Goal: Check status: Check status

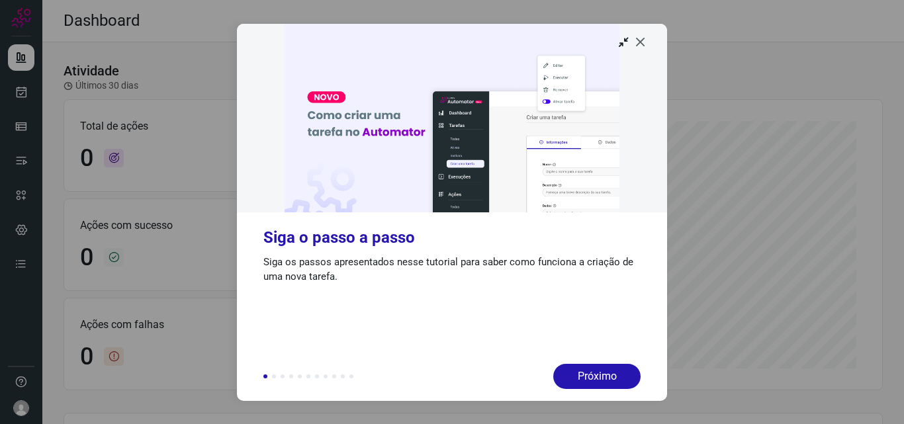
click at [644, 42] on icon at bounding box center [640, 41] width 13 height 13
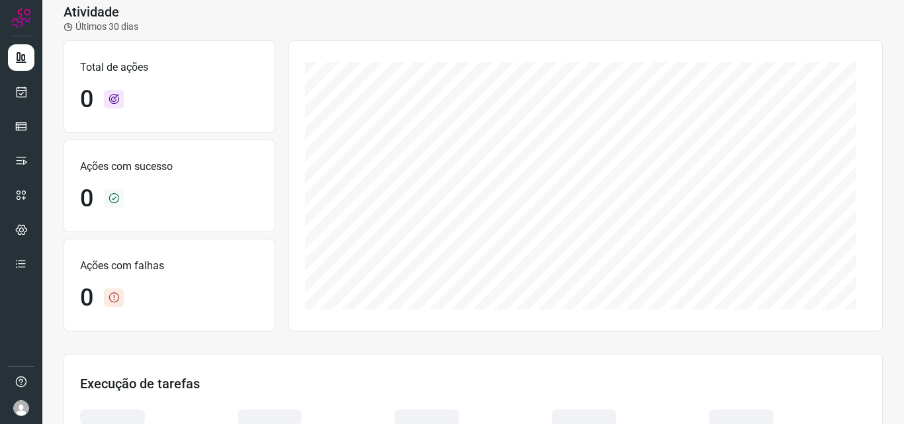
scroll to position [11, 0]
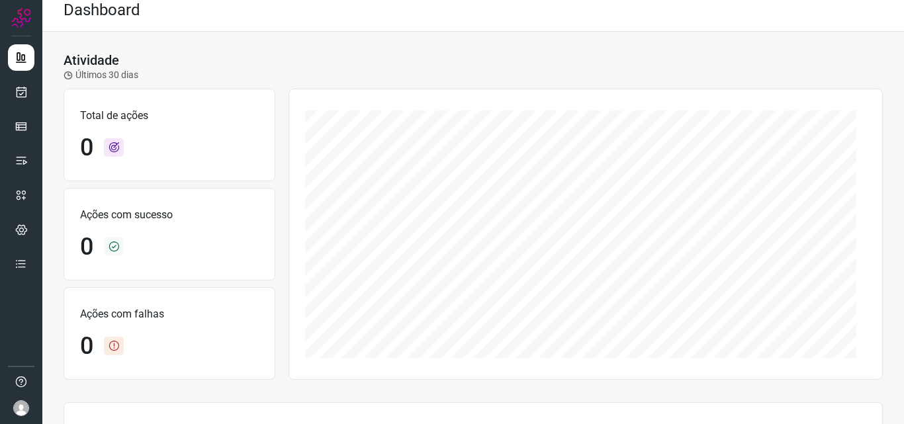
click at [66, 76] on icon at bounding box center [68, 75] width 9 height 9
click at [67, 75] on icon at bounding box center [68, 75] width 9 height 9
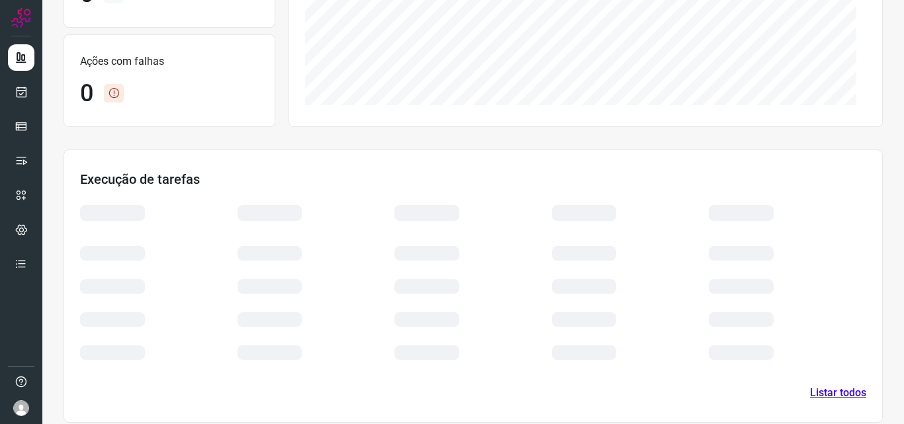
scroll to position [275, 0]
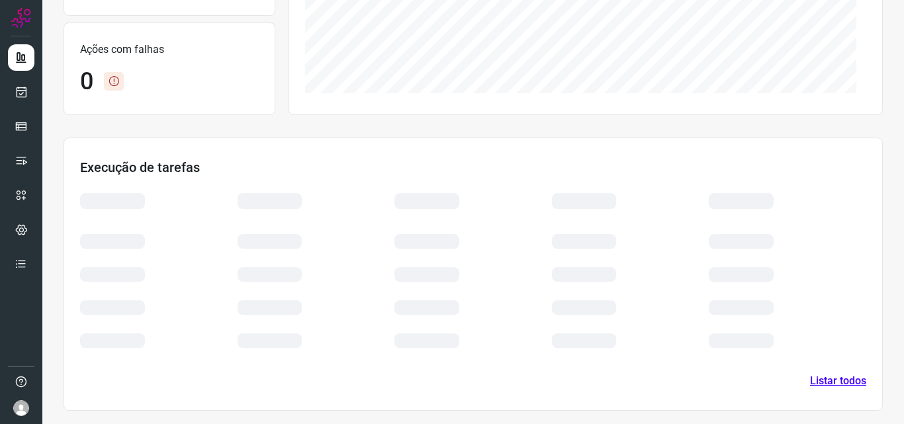
click at [830, 382] on link "Listar todos" at bounding box center [838, 381] width 56 height 16
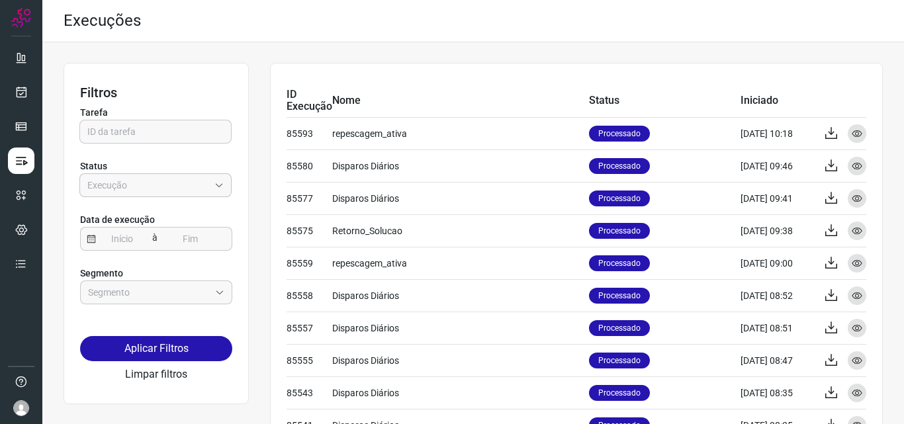
click at [174, 177] on input "Empresa:" at bounding box center [148, 185] width 122 height 23
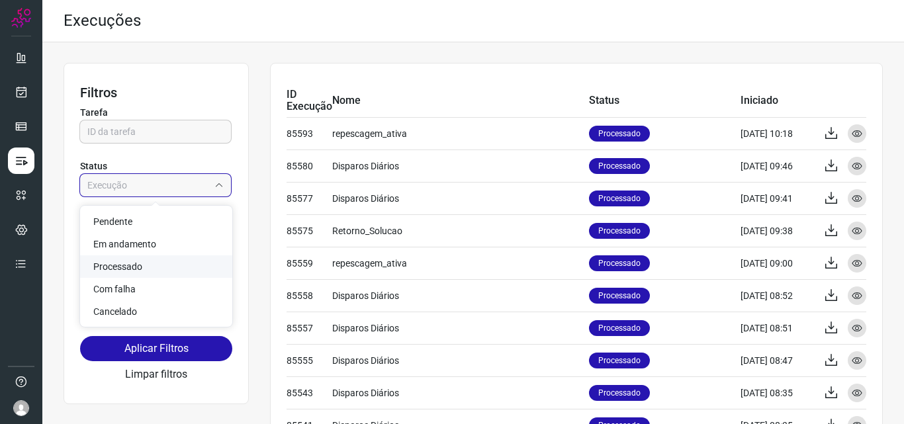
click at [155, 258] on li "Processado" at bounding box center [156, 267] width 152 height 23
type input "Processado"
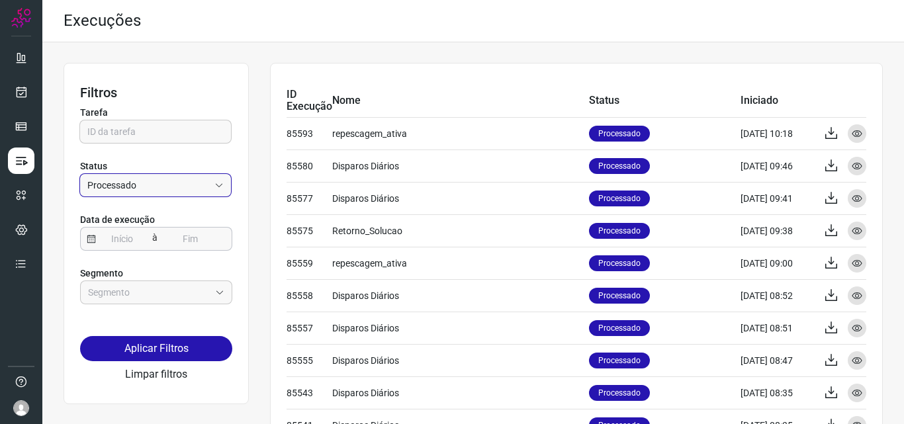
click at [134, 241] on input at bounding box center [122, 239] width 53 height 23
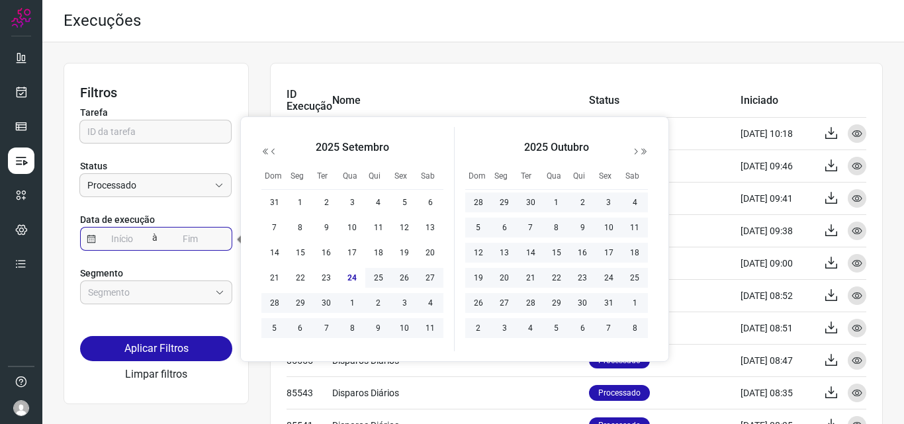
click at [299, 201] on span "1" at bounding box center [301, 203] width 16 height 16
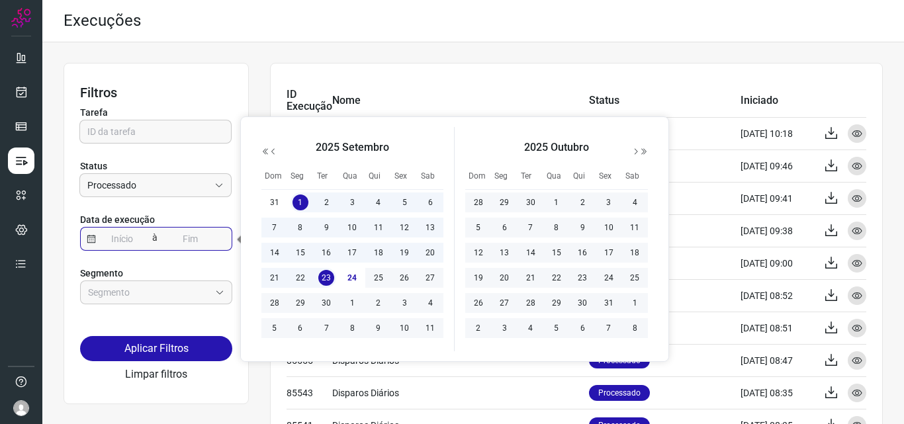
click at [326, 279] on span "23" at bounding box center [326, 278] width 16 height 16
type input "01/09/2025"
type input "23/09/2025"
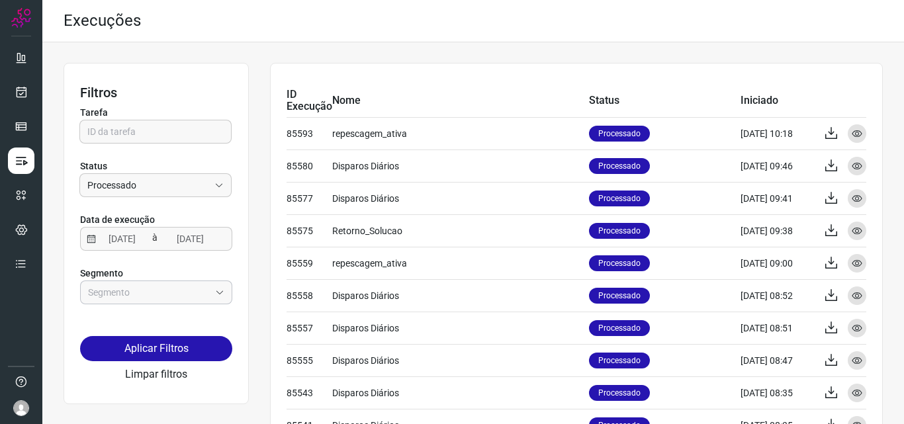
click at [217, 287] on div at bounding box center [156, 293] width 152 height 24
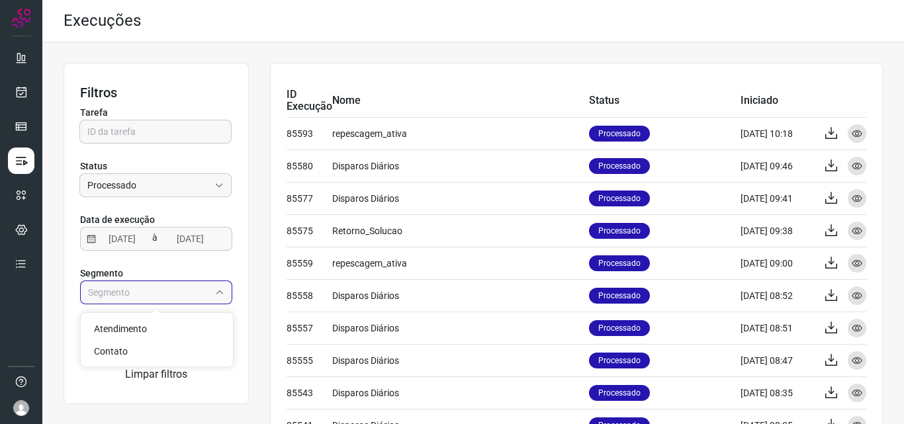
click at [217, 287] on div at bounding box center [156, 293] width 152 height 24
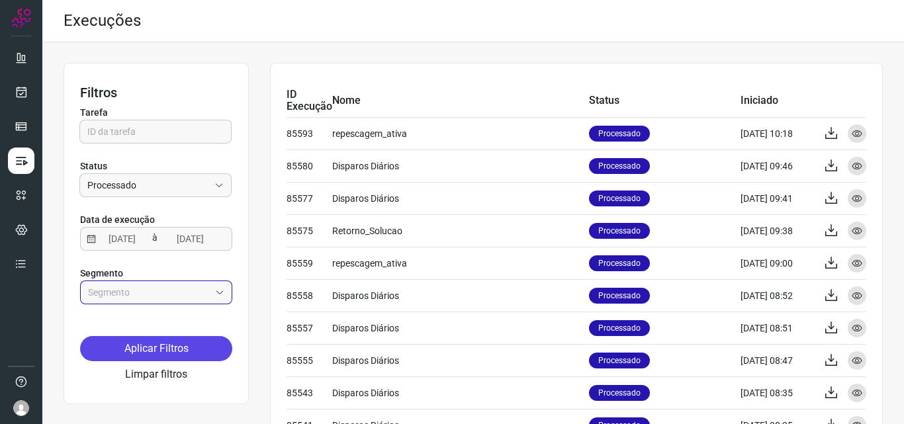
click at [196, 346] on button "Aplicar Filtros" at bounding box center [156, 348] width 152 height 25
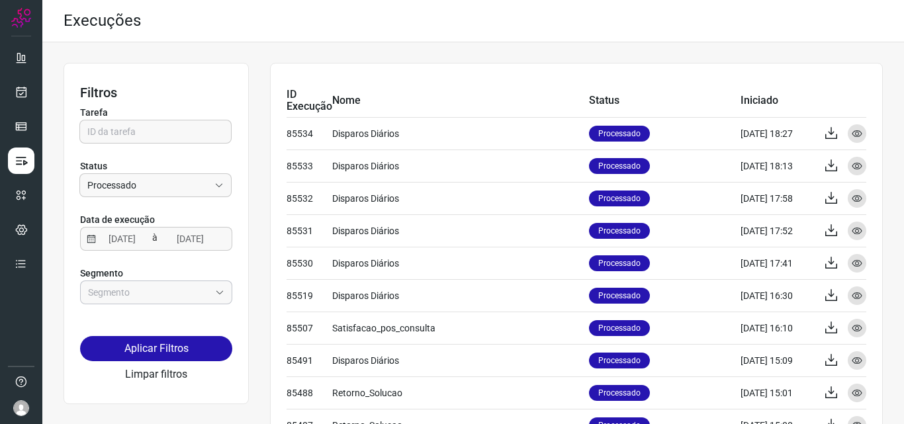
click at [146, 291] on input "text" at bounding box center [149, 292] width 122 height 23
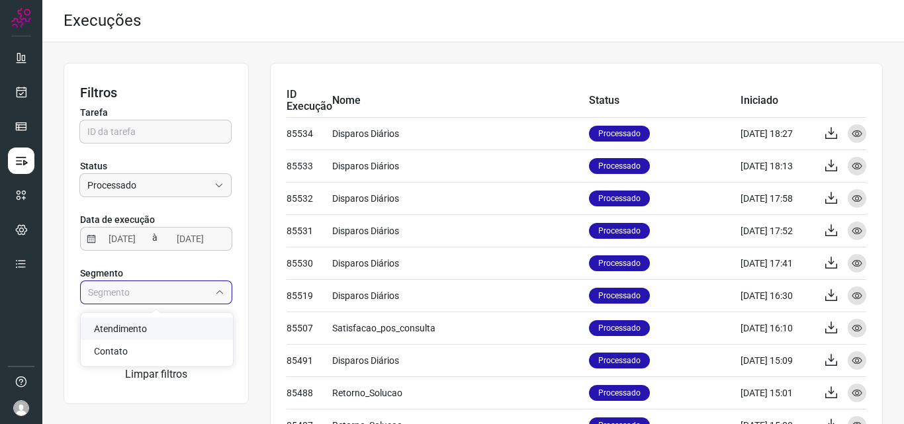
click at [134, 326] on span "Atendimento" at bounding box center [120, 329] width 53 height 11
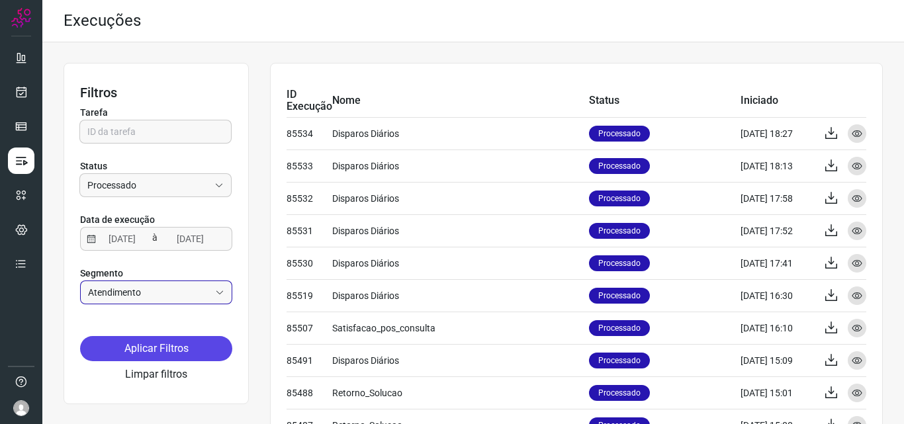
click at [132, 340] on button "Aplicar Filtros" at bounding box center [156, 348] width 152 height 25
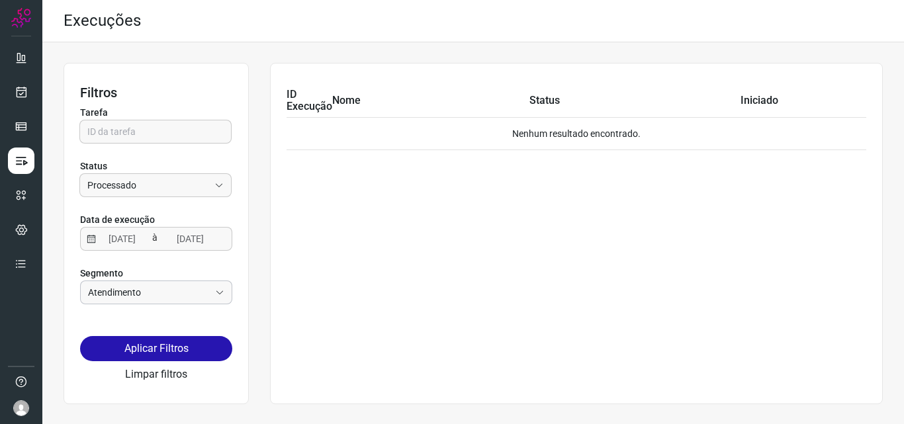
click at [178, 289] on input "Atendimento" at bounding box center [149, 292] width 122 height 23
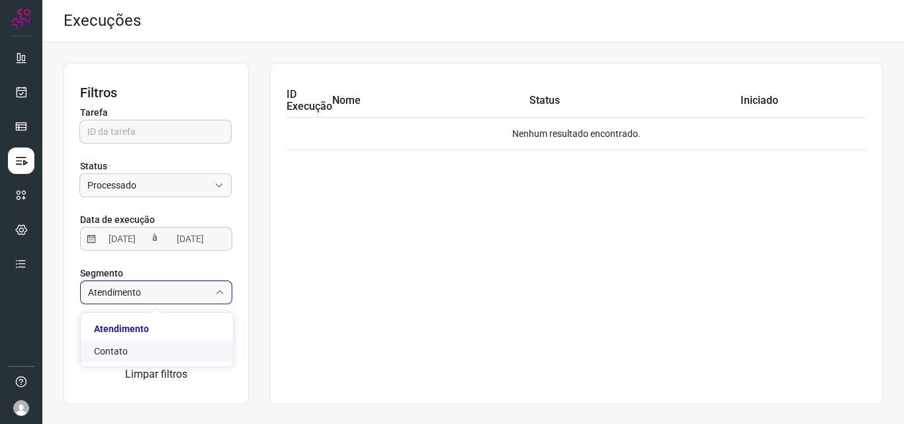
click at [143, 352] on li "Contato" at bounding box center [157, 351] width 152 height 23
type input "Contato"
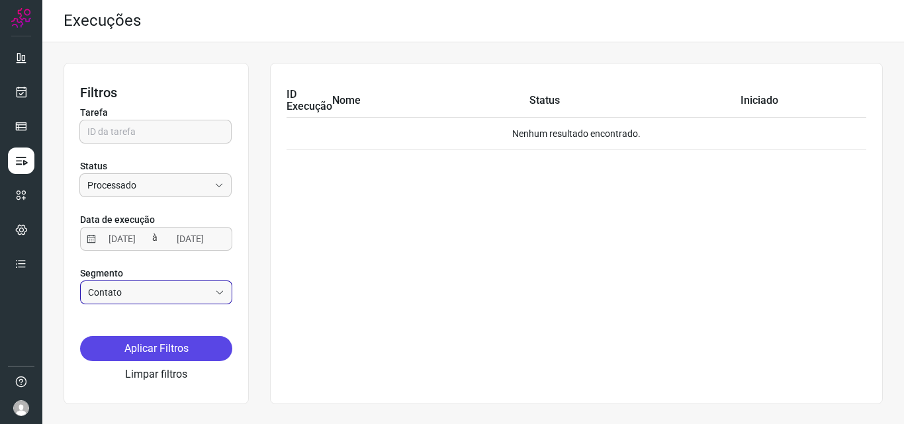
click at [157, 342] on button "Aplicar Filtros" at bounding box center [156, 348] width 152 height 25
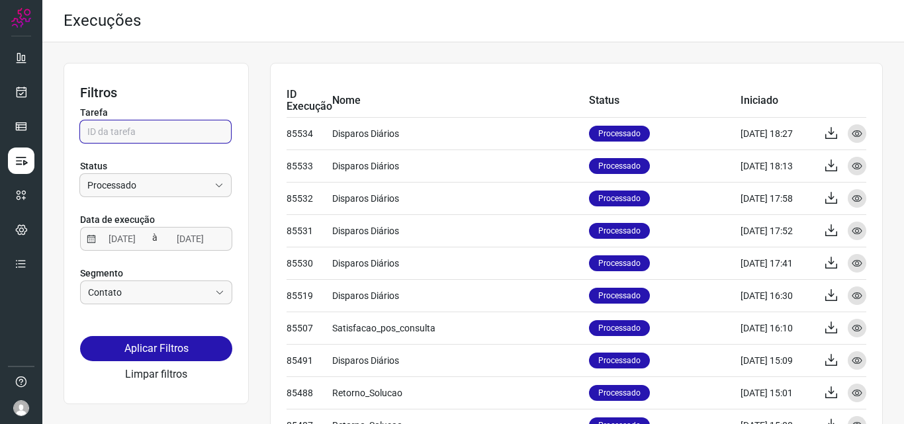
click at [177, 140] on input "text" at bounding box center [155, 132] width 136 height 23
click at [235, 94] on div "Filtros Tarefa Status Processado Data de execução 01/09/2025 à 23/09/2025 Segme…" at bounding box center [156, 234] width 185 height 342
click at [23, 202] on link at bounding box center [21, 195] width 26 height 26
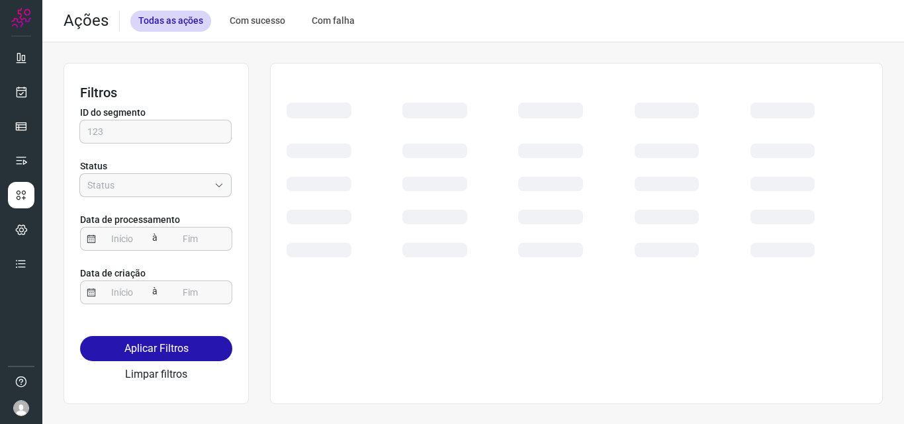
click at [178, 193] on input "Empresa:" at bounding box center [148, 185] width 122 height 23
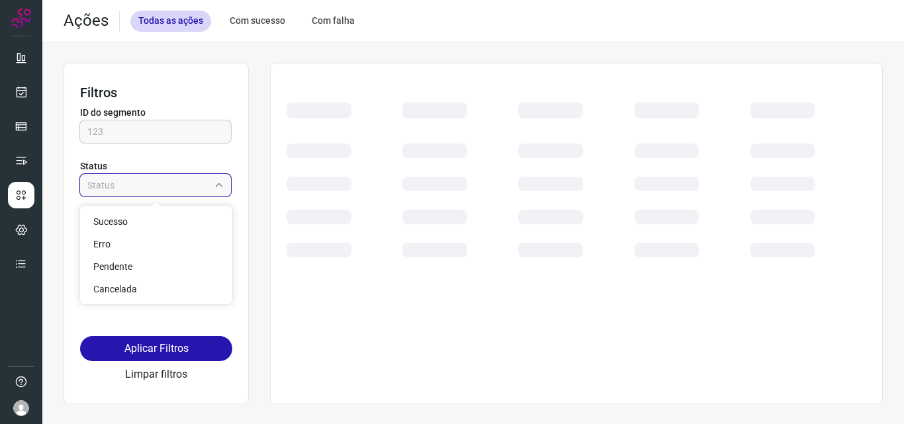
click at [183, 192] on input "Empresa:" at bounding box center [148, 185] width 122 height 23
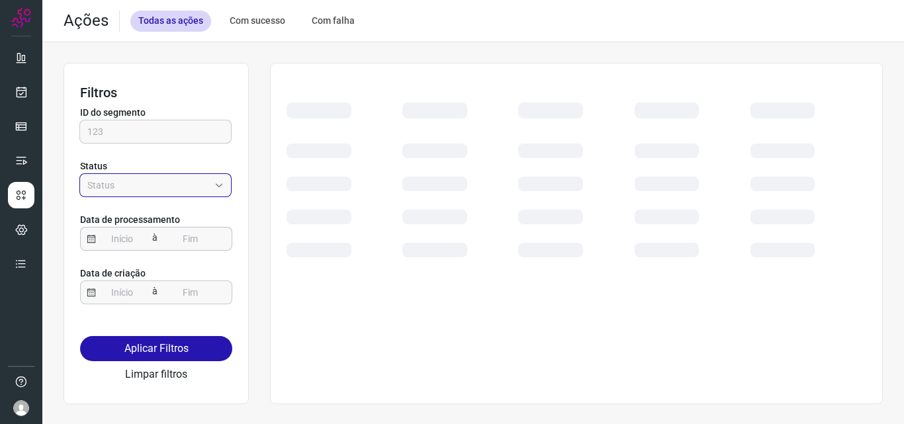
click at [126, 236] on input at bounding box center [122, 239] width 53 height 23
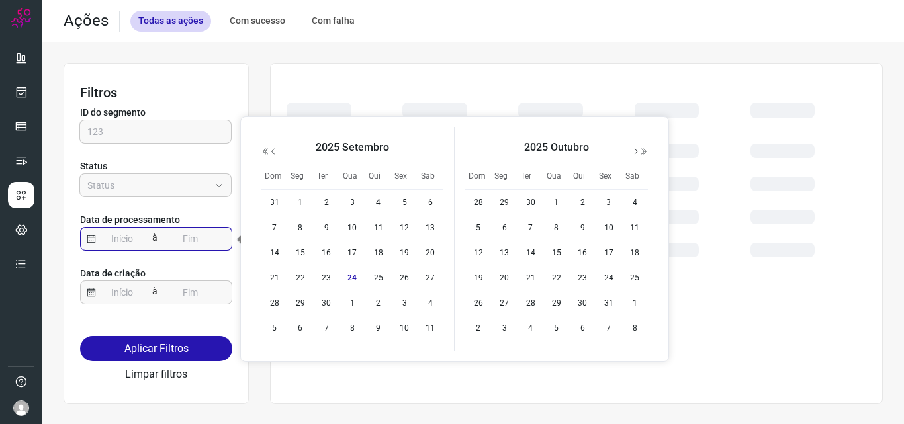
click at [298, 207] on span "1" at bounding box center [301, 203] width 16 height 16
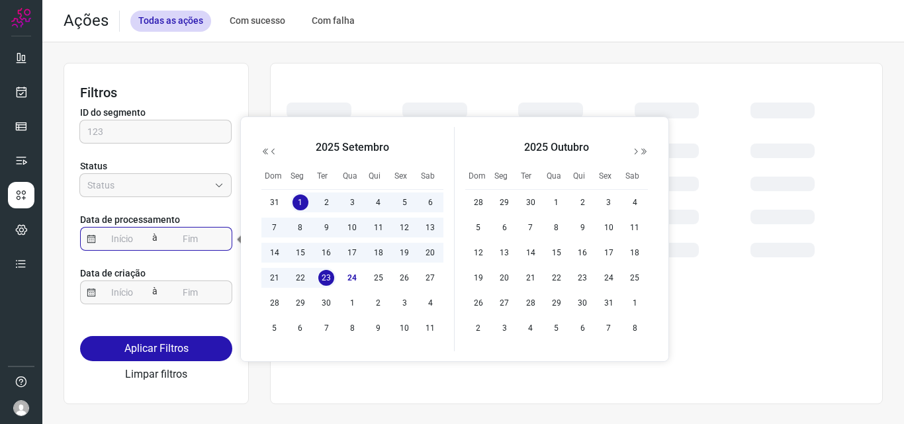
click at [328, 277] on span "23" at bounding box center [326, 278] width 16 height 16
type input "01/09/2025"
type input "23/09/2025"
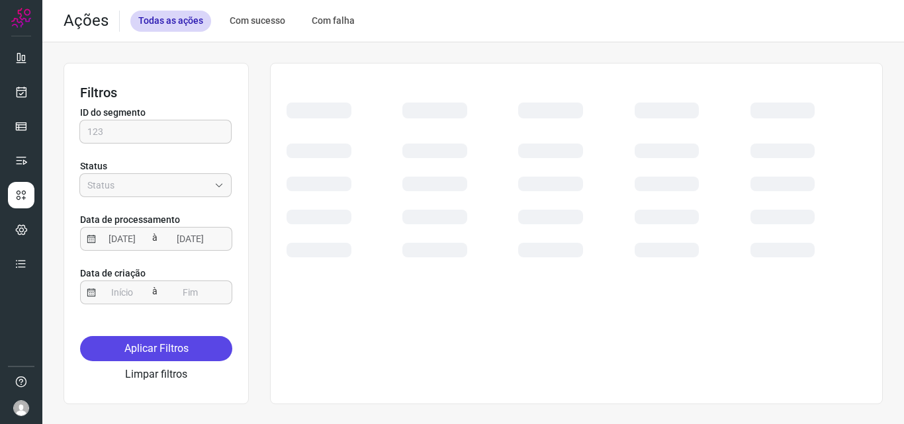
click at [205, 344] on button "Aplicar Filtros" at bounding box center [156, 348] width 152 height 25
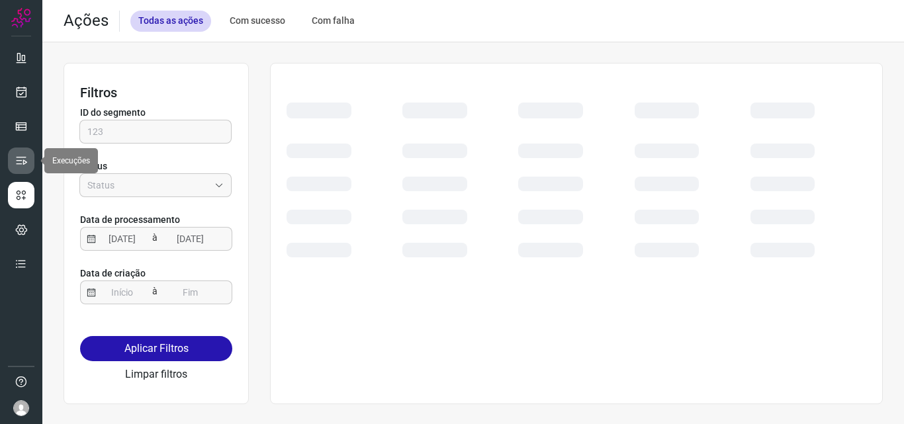
click at [25, 160] on icon at bounding box center [21, 160] width 13 height 13
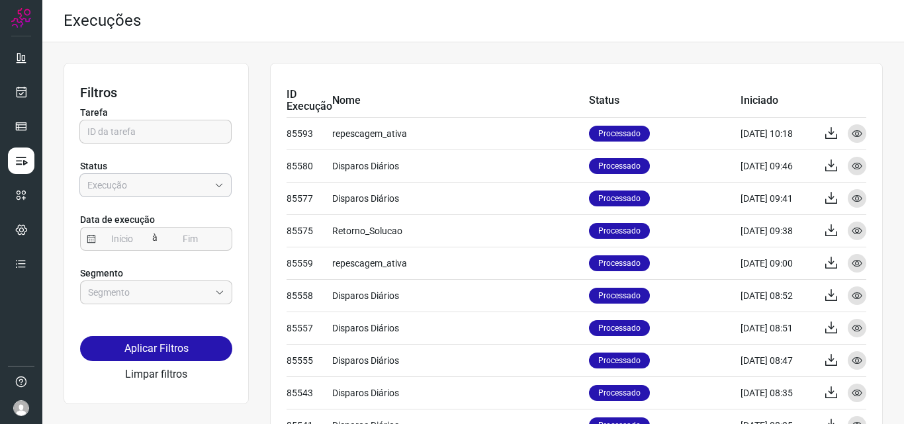
click at [134, 181] on input "Empresa:" at bounding box center [148, 185] width 122 height 23
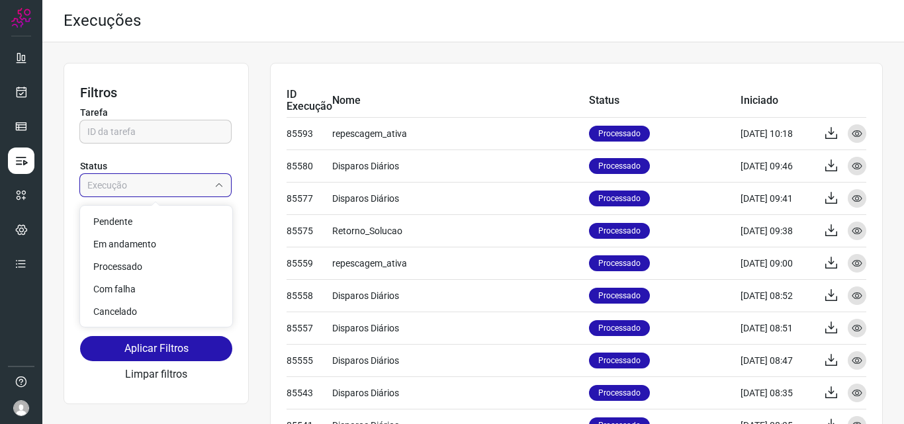
click at [134, 181] on input "Empresa:" at bounding box center [148, 185] width 122 height 23
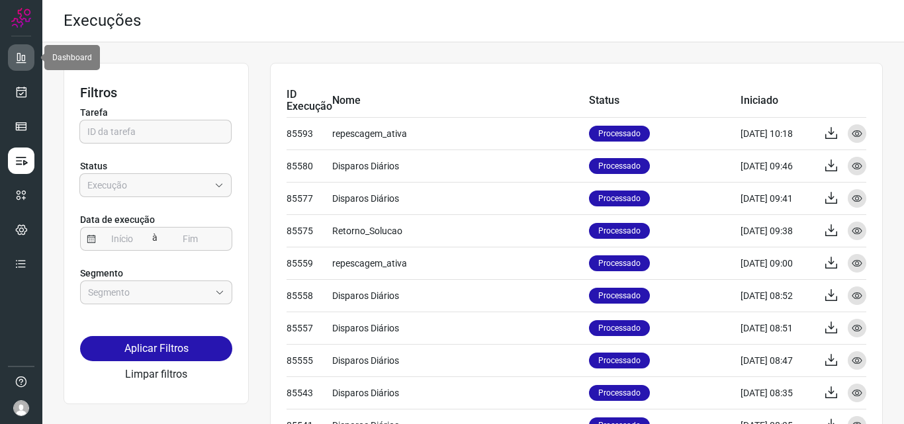
click at [15, 60] on icon at bounding box center [21, 57] width 13 height 13
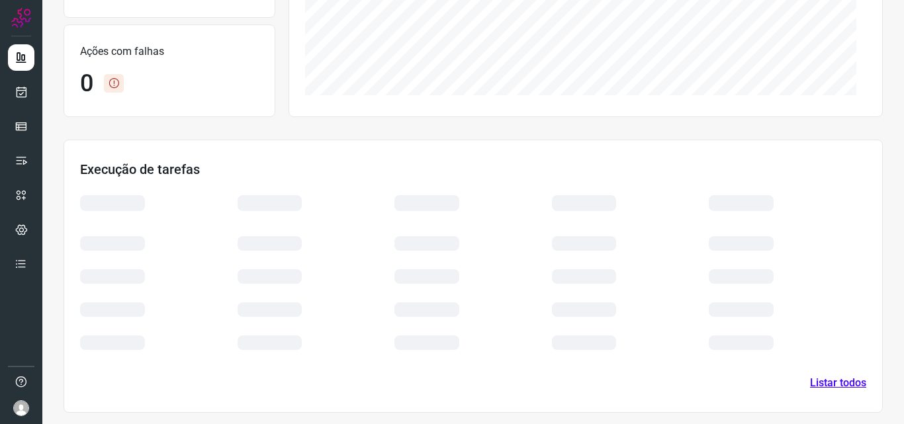
scroll to position [275, 0]
click at [852, 383] on link "Listar todos" at bounding box center [838, 381] width 56 height 16
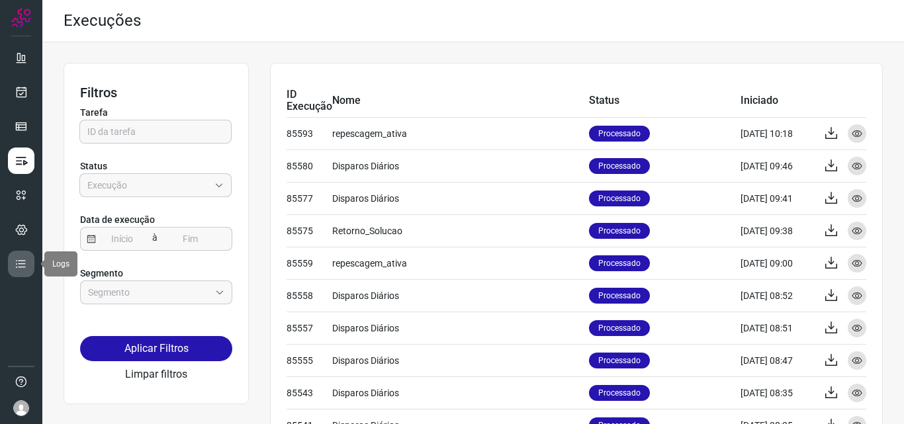
click at [27, 269] on icon at bounding box center [21, 264] width 13 height 13
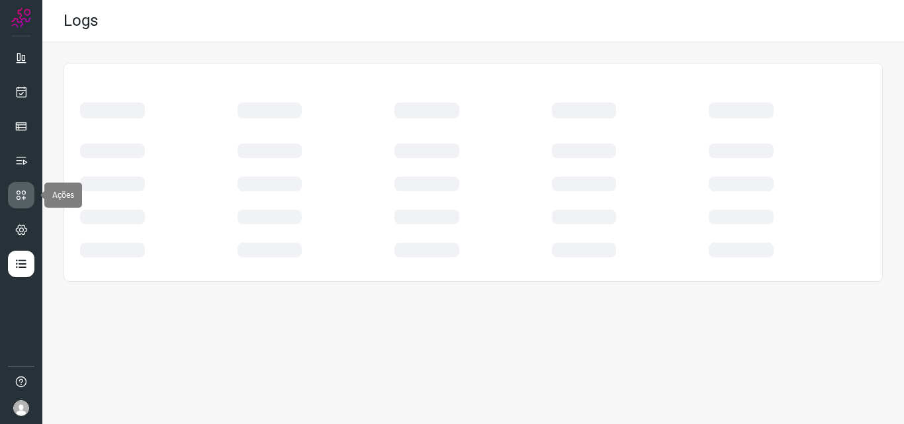
click at [28, 193] on link at bounding box center [21, 195] width 26 height 26
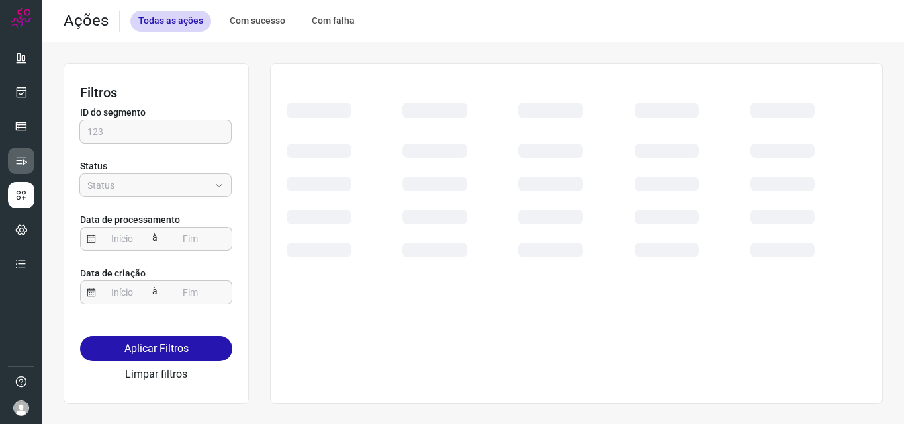
click at [28, 162] on link at bounding box center [21, 161] width 26 height 26
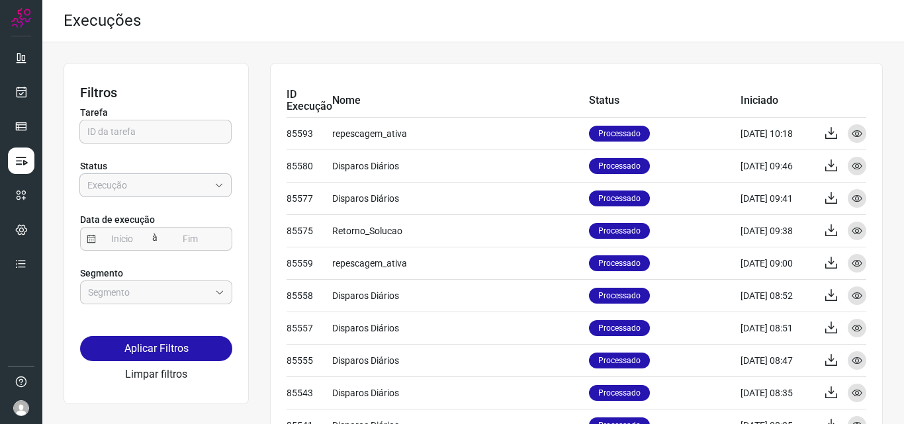
click at [168, 188] on input "Empresa:" at bounding box center [148, 185] width 122 height 23
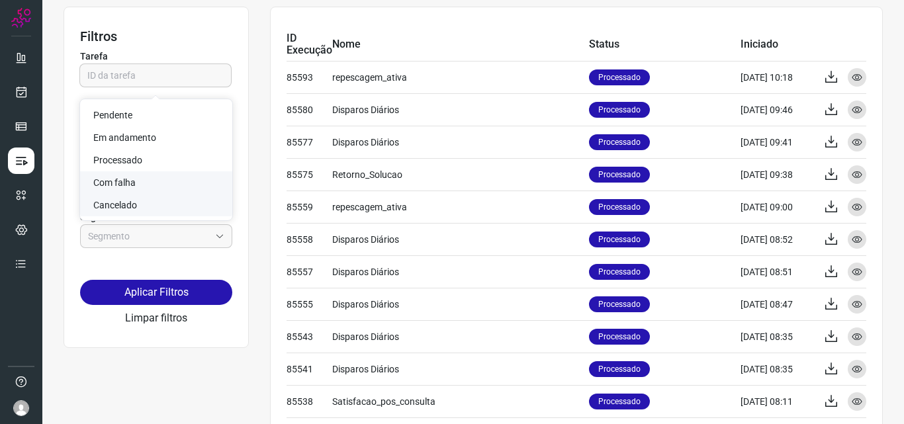
scroll to position [132, 0]
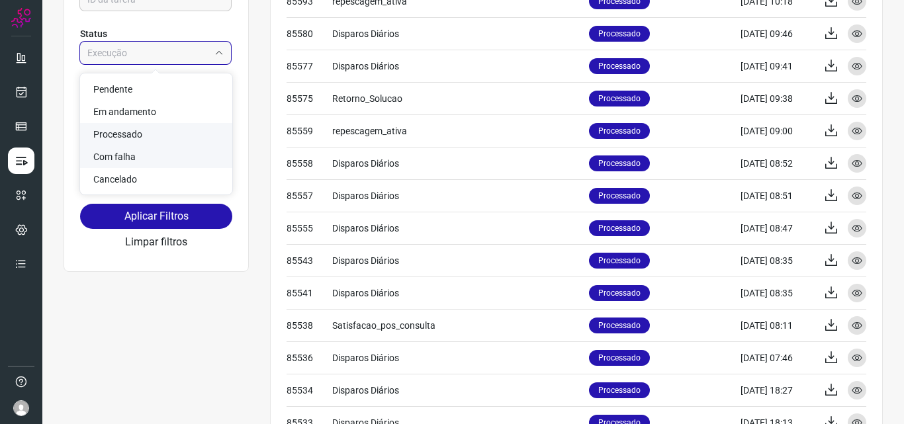
click at [176, 144] on li "Processado" at bounding box center [156, 134] width 152 height 23
type input "Processado"
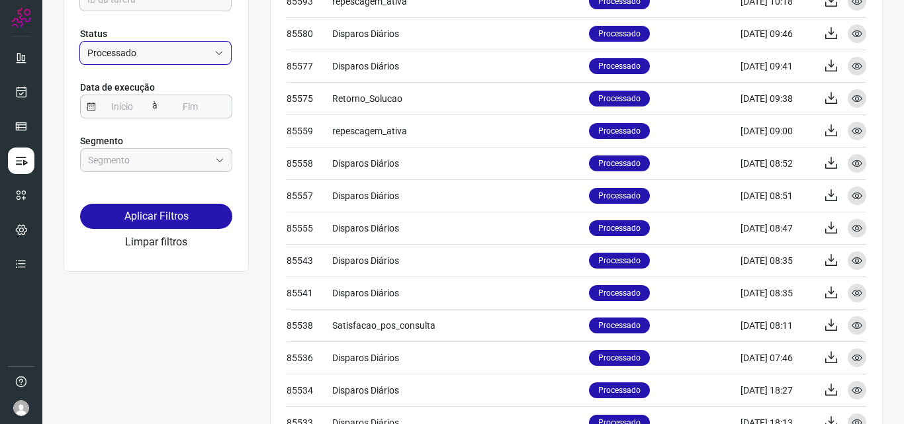
click at [133, 101] on input at bounding box center [122, 106] width 53 height 23
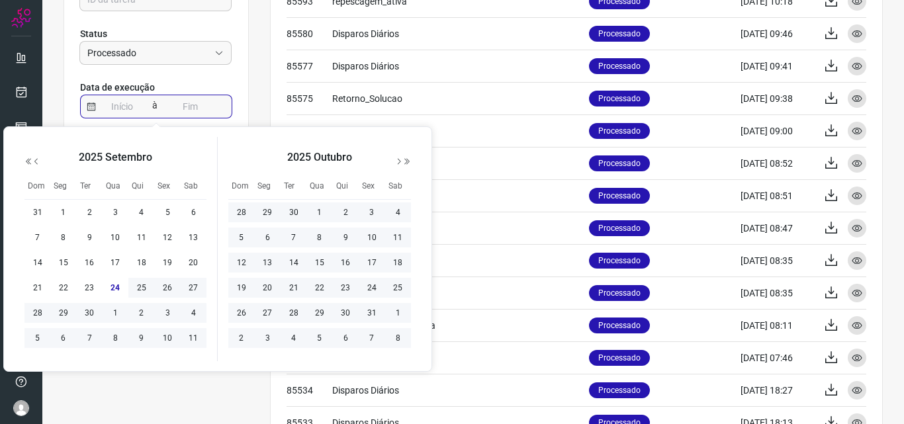
click at [114, 296] on div "24" at bounding box center [116, 288] width 26 height 20
click at [95, 290] on span "23" at bounding box center [89, 288] width 16 height 16
type input "23/09/2025"
type input "24/09/2025"
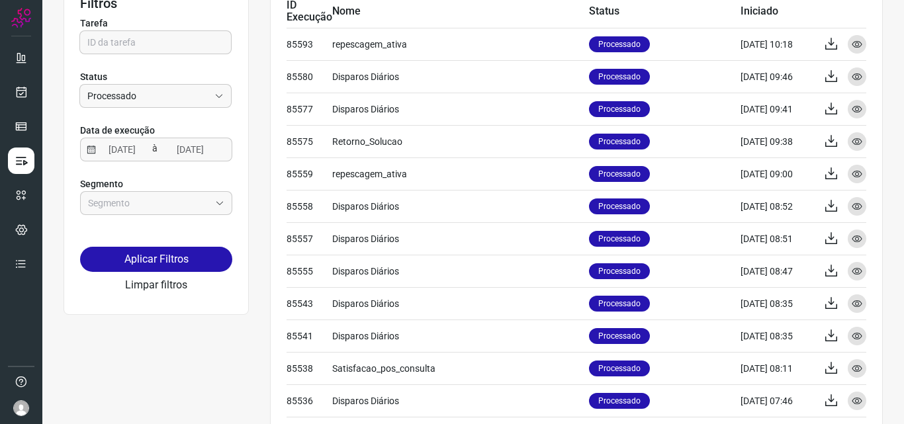
scroll to position [66, 0]
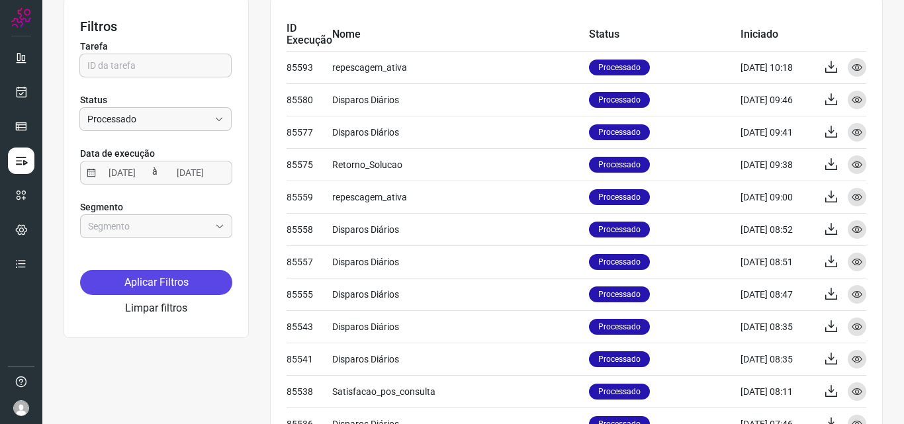
click at [189, 283] on button "Aplicar Filtros" at bounding box center [156, 282] width 152 height 25
